Goal: Information Seeking & Learning: Learn about a topic

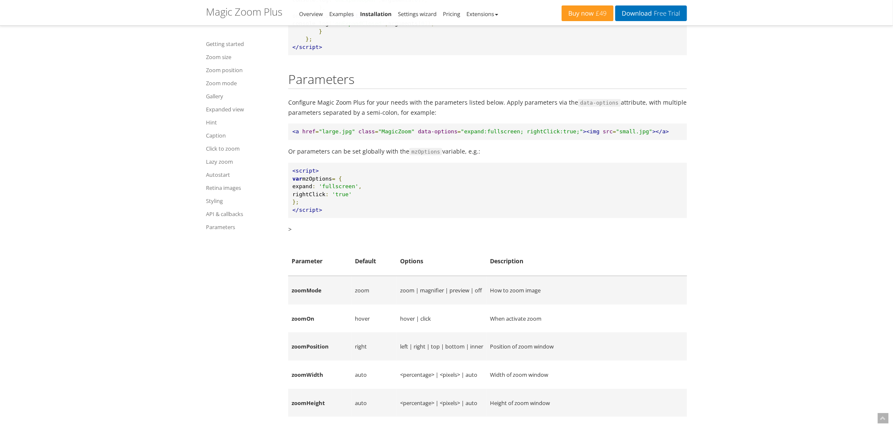
scroll to position [9763, 0]
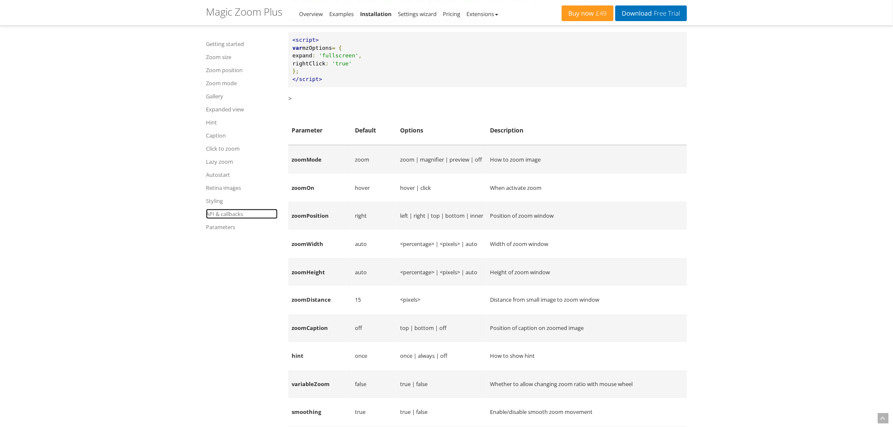
click at [223, 214] on link "API & callbacks" at bounding box center [242, 214] width 72 height 10
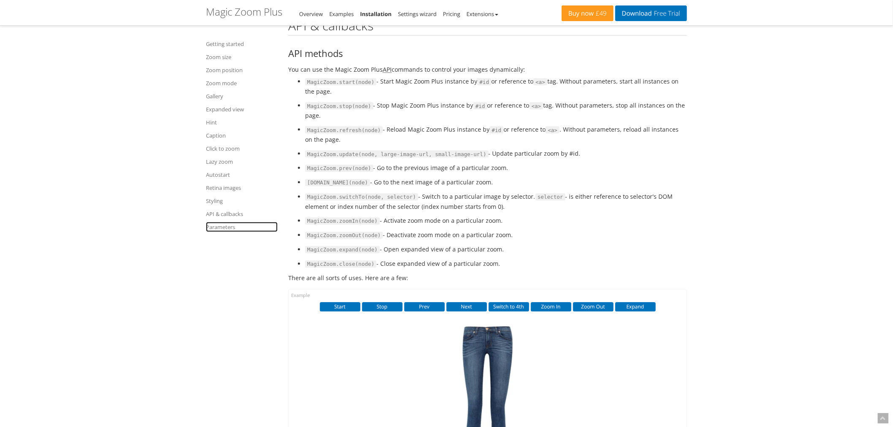
click at [220, 228] on link "Parameters" at bounding box center [242, 227] width 72 height 10
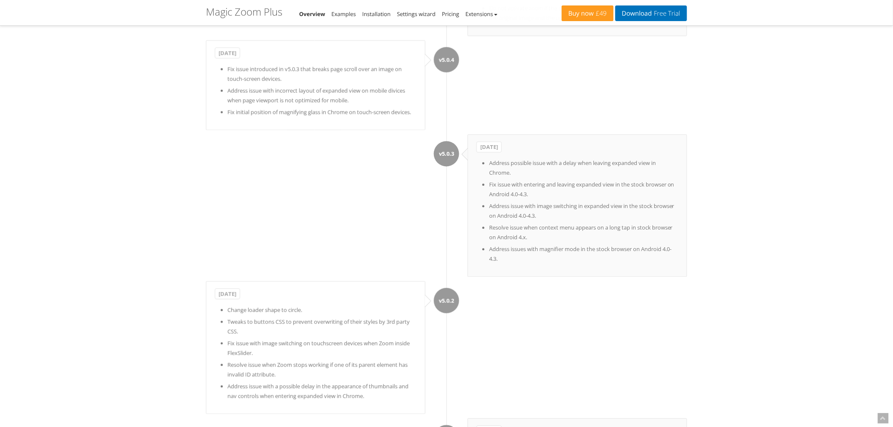
scroll to position [6006, 0]
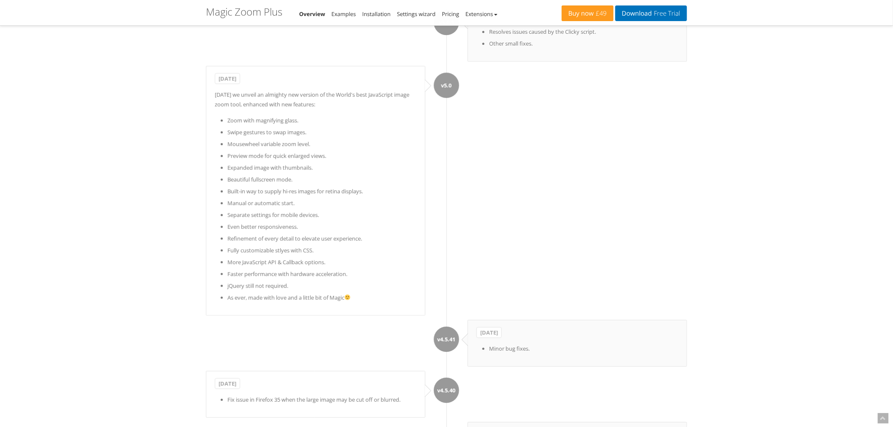
scroll to position [6453, 0]
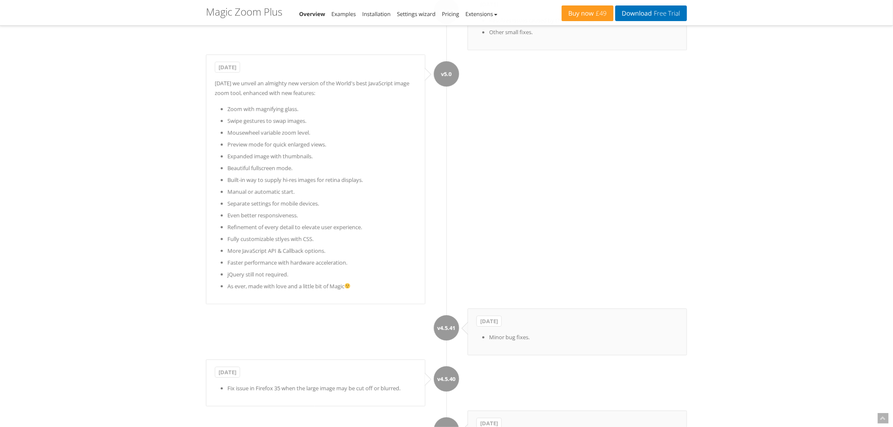
click at [391, 160] on ul "Zoom with magnifying glass. Swipe gestures to swap images. Mousewheel variable …" at bounding box center [316, 197] width 202 height 187
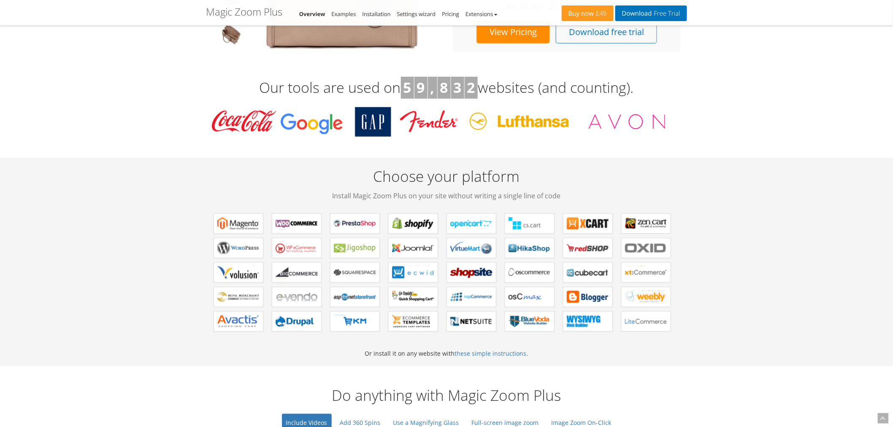
scroll to position [0, 0]
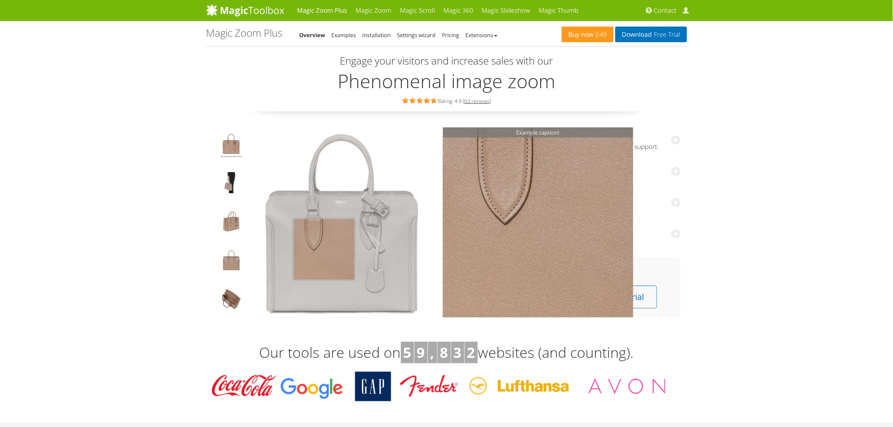
click at [324, 249] on img at bounding box center [342, 223] width 190 height 190
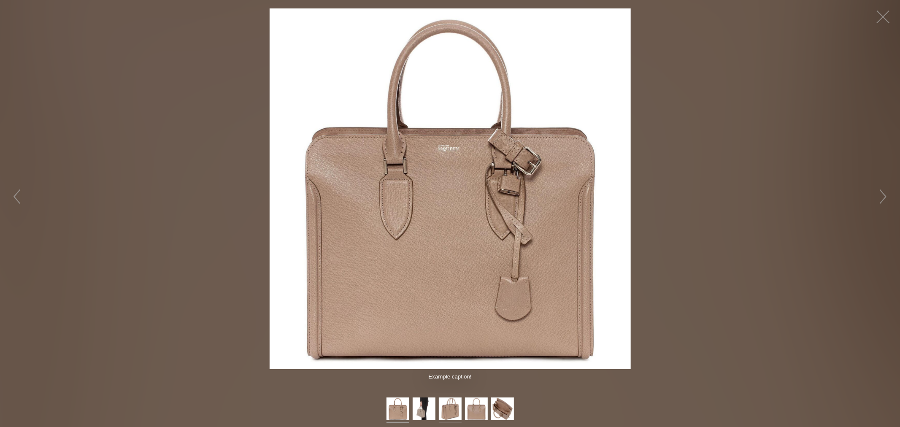
click at [455, 410] on img at bounding box center [450, 409] width 23 height 25
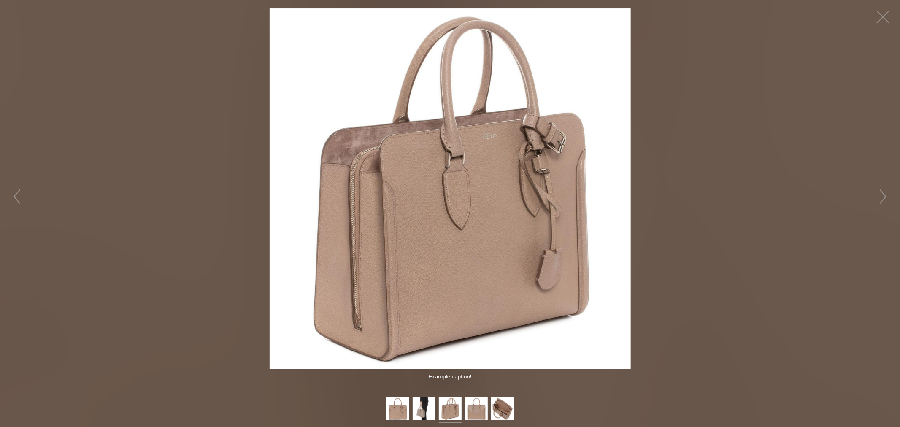
click at [773, 209] on figure "Click to expand" at bounding box center [450, 188] width 900 height 361
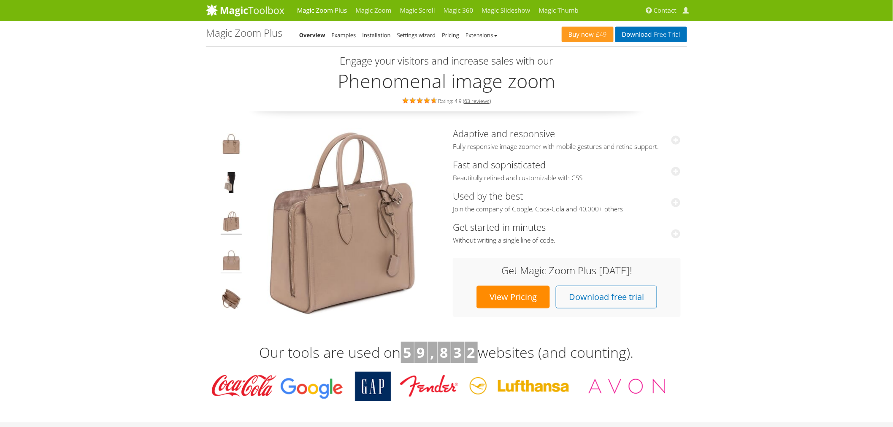
click at [229, 265] on img at bounding box center [231, 262] width 21 height 24
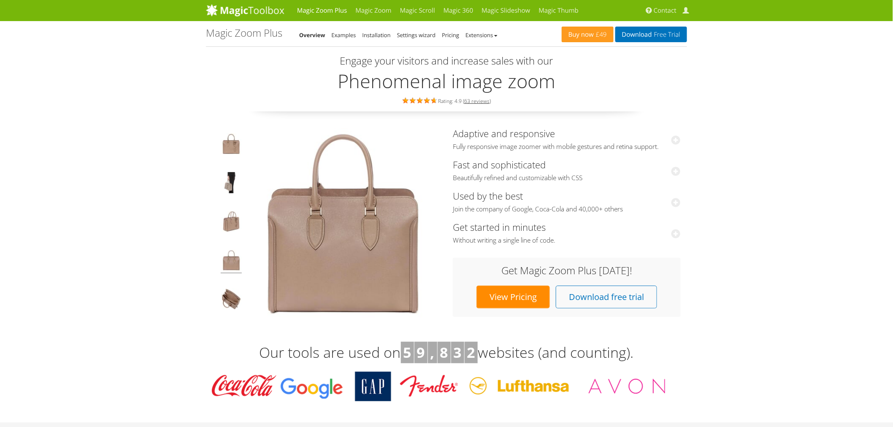
click at [340, 247] on img at bounding box center [342, 223] width 190 height 190
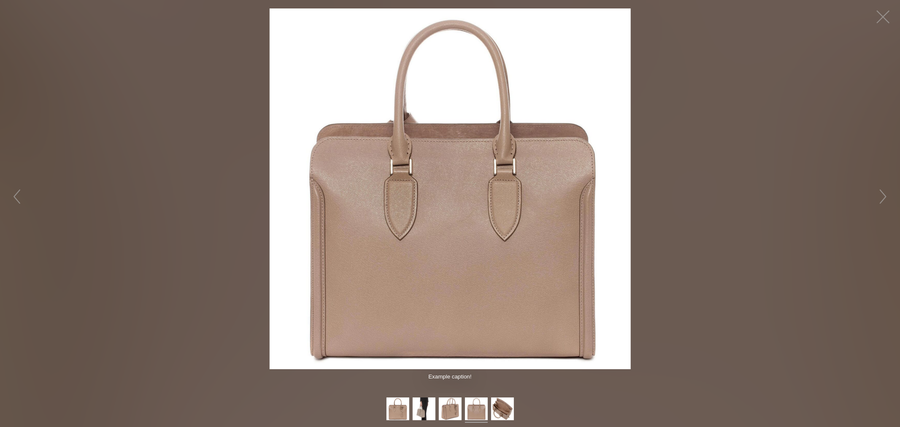
click at [340, 247] on img at bounding box center [450, 188] width 361 height 361
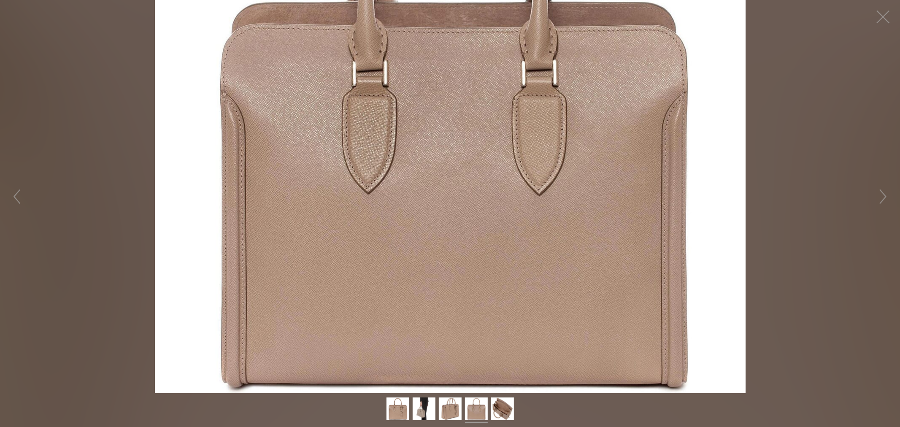
click at [340, 247] on figure "Click to expand" at bounding box center [450, 196] width 900 height 393
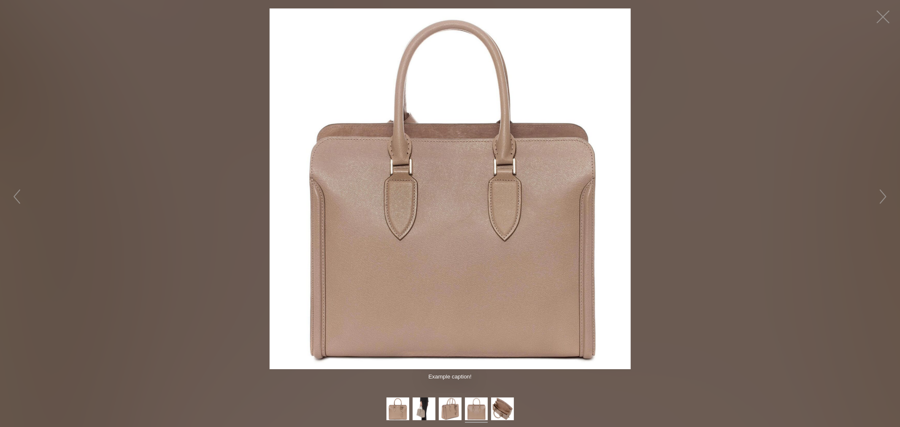
click at [832, 65] on figure "Click to expand" at bounding box center [450, 188] width 900 height 361
